Goal: Task Accomplishment & Management: Use online tool/utility

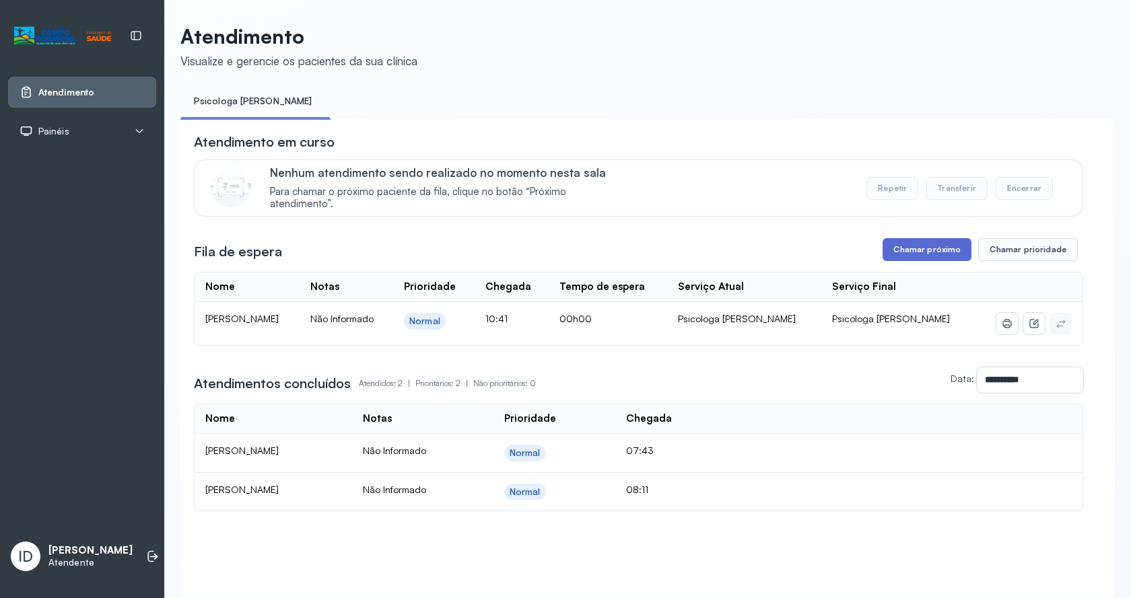
click at [905, 258] on button "Chamar próximo" at bounding box center [926, 249] width 89 height 23
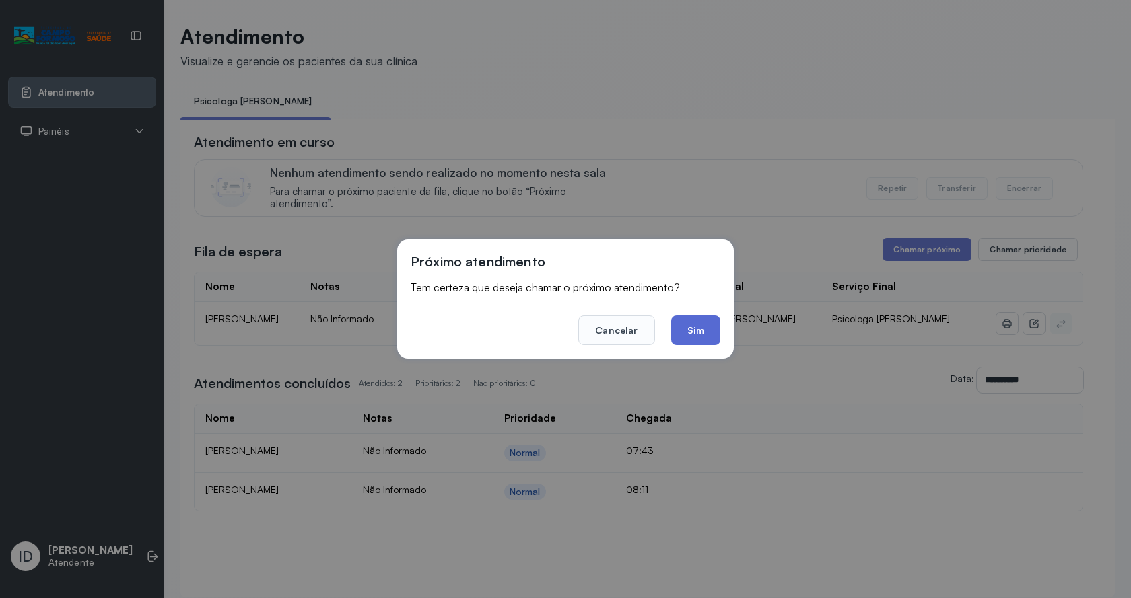
click at [711, 334] on button "Sim" at bounding box center [695, 331] width 49 height 30
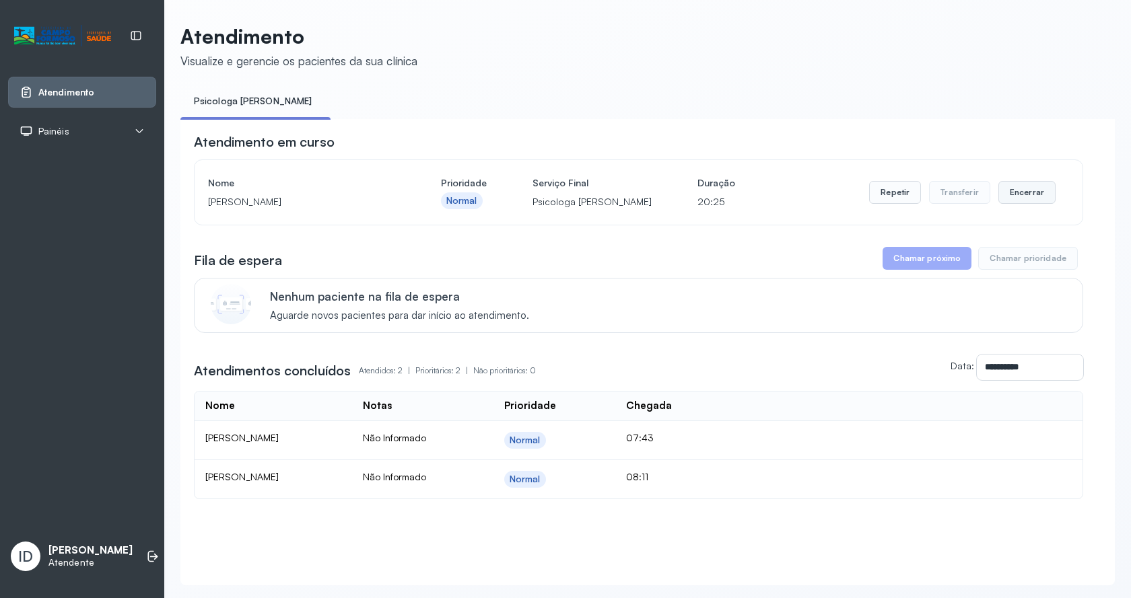
click at [1035, 197] on button "Encerrar" at bounding box center [1026, 192] width 57 height 23
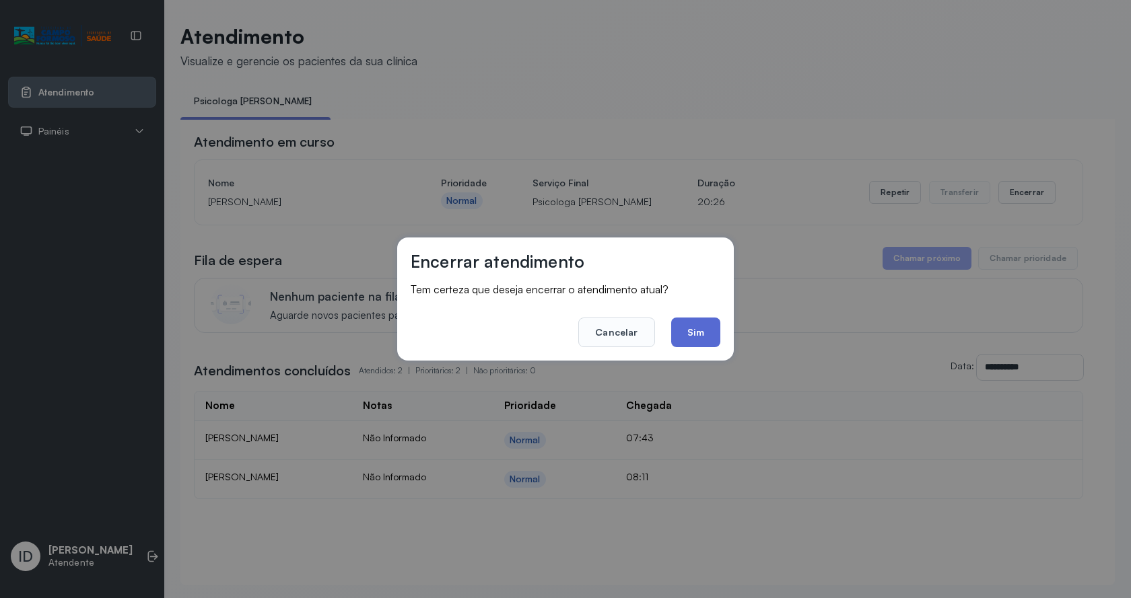
click at [707, 340] on button "Sim" at bounding box center [695, 333] width 49 height 30
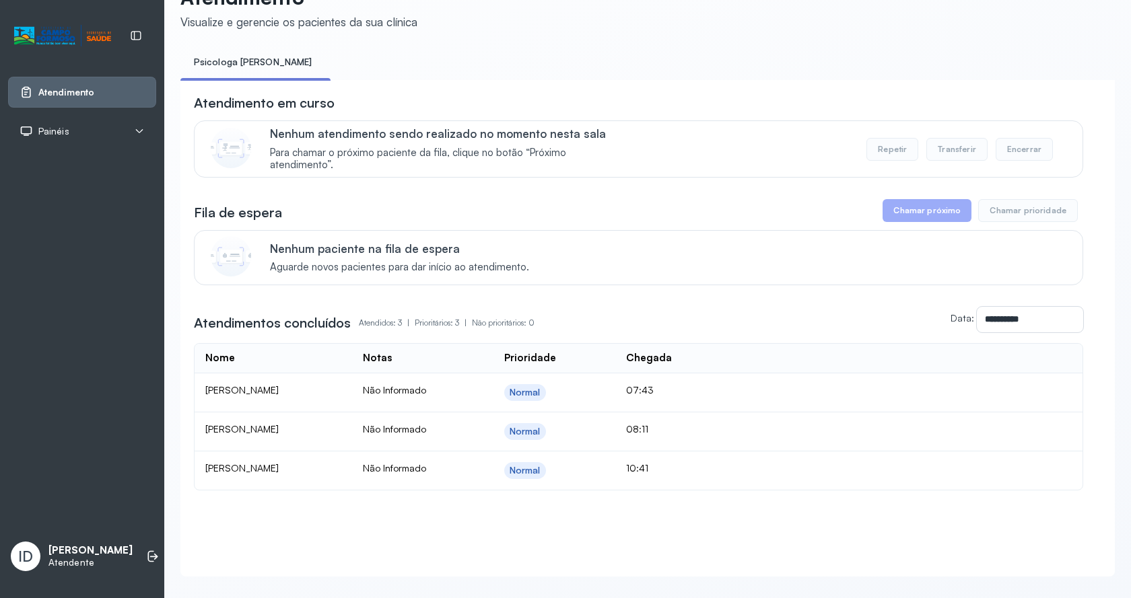
scroll to position [69, 0]
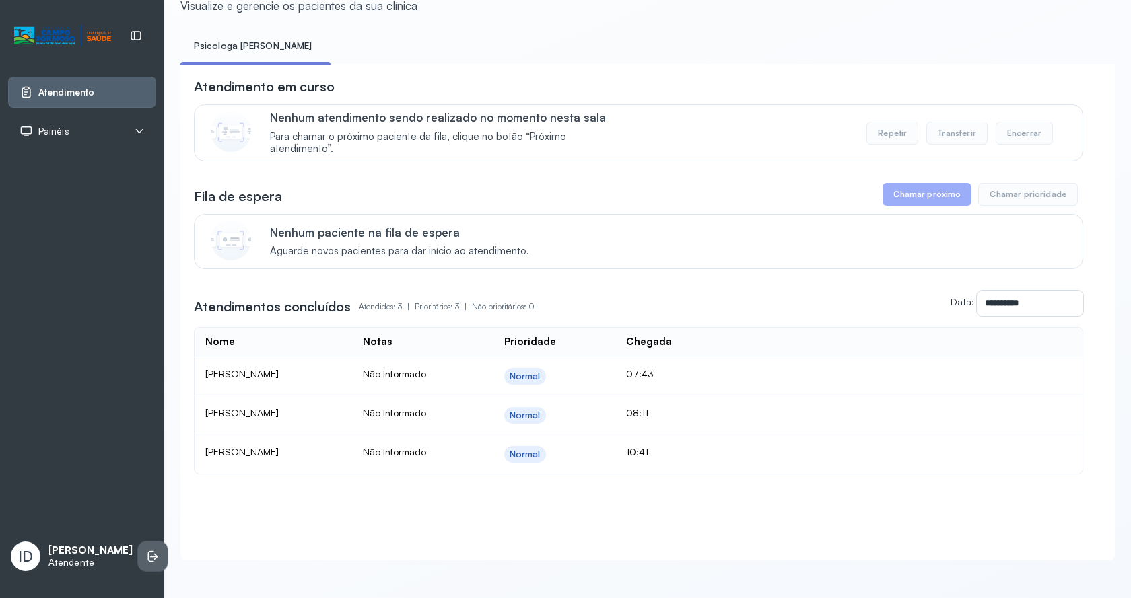
click at [141, 555] on li at bounding box center [153, 557] width 30 height 30
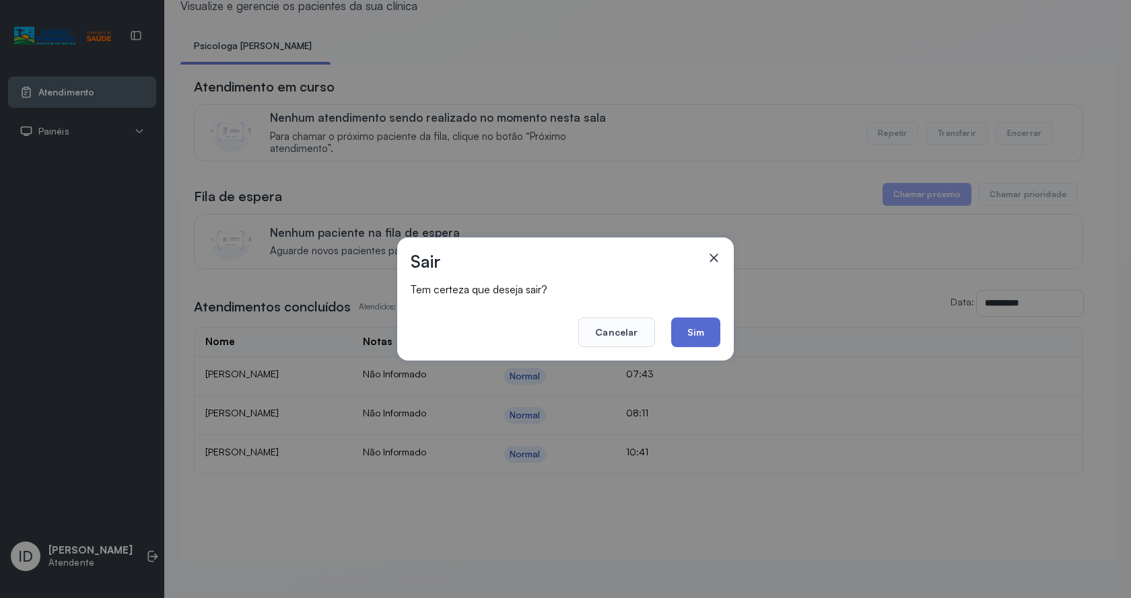
click at [687, 332] on button "Sim" at bounding box center [695, 333] width 49 height 30
